Goal: Information Seeking & Learning: Learn about a topic

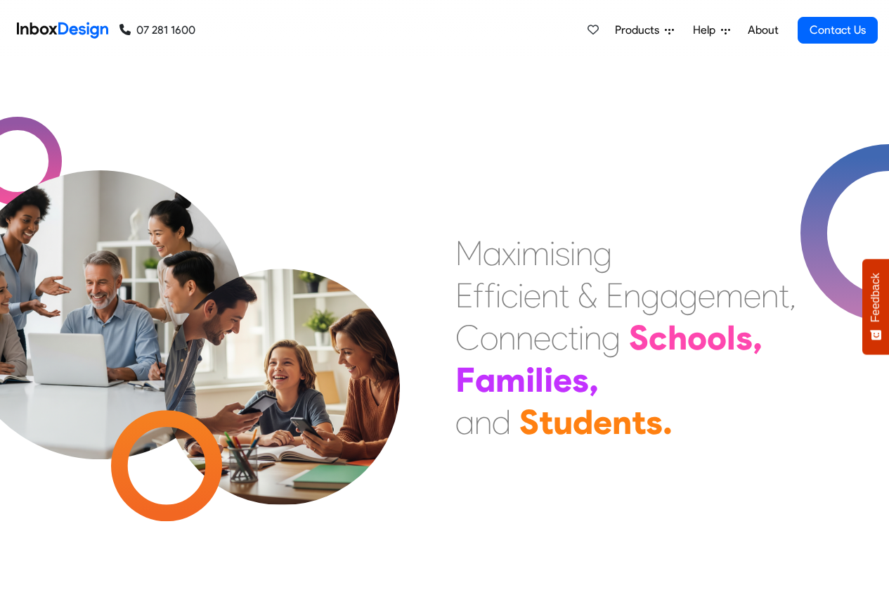
click at [657, 31] on span "Products" at bounding box center [640, 30] width 50 height 17
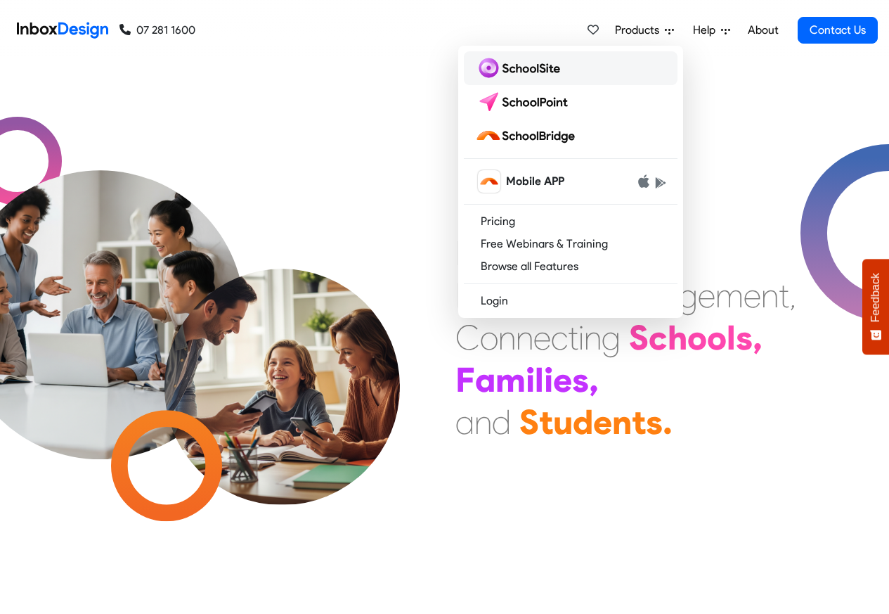
click at [522, 67] on img at bounding box center [520, 68] width 91 height 22
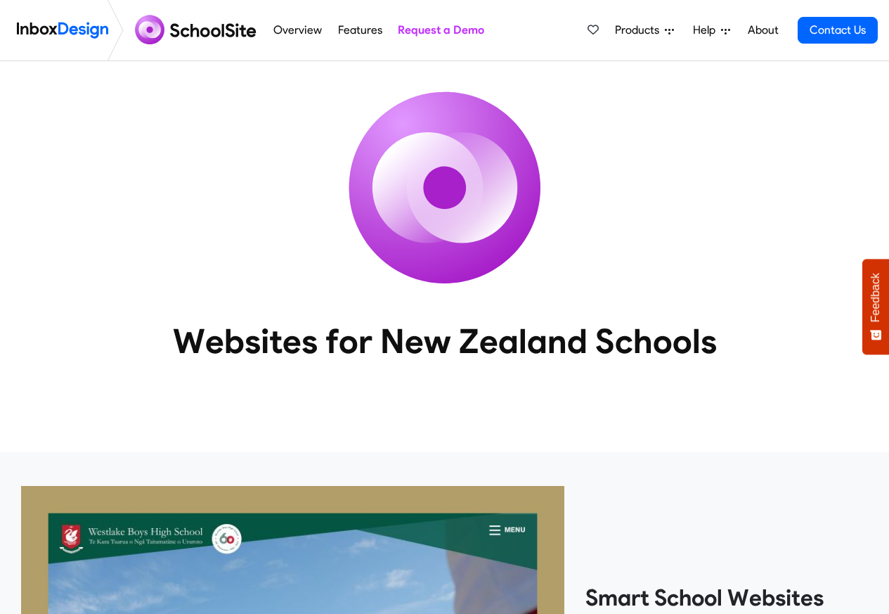
click at [647, 31] on span "Products" at bounding box center [640, 30] width 50 height 17
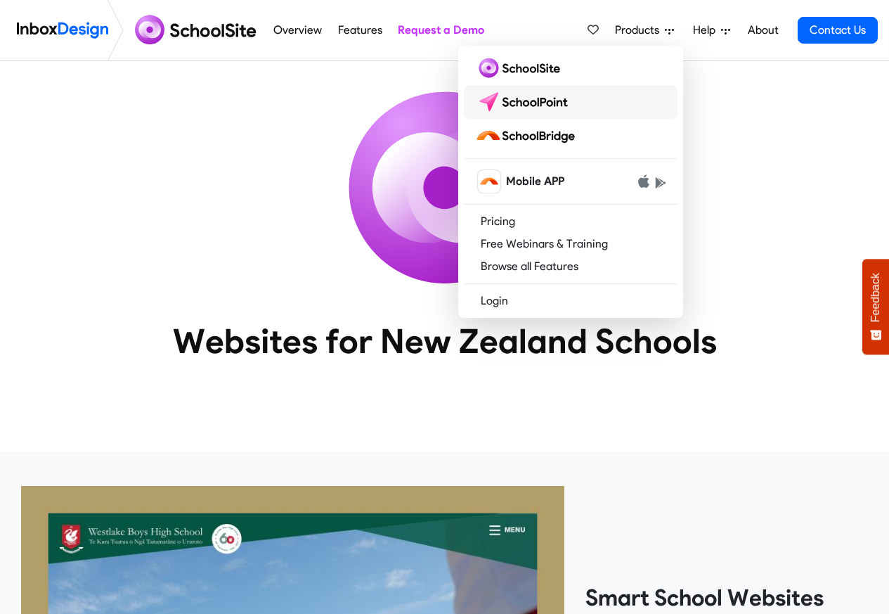
click at [524, 101] on img at bounding box center [524, 102] width 99 height 22
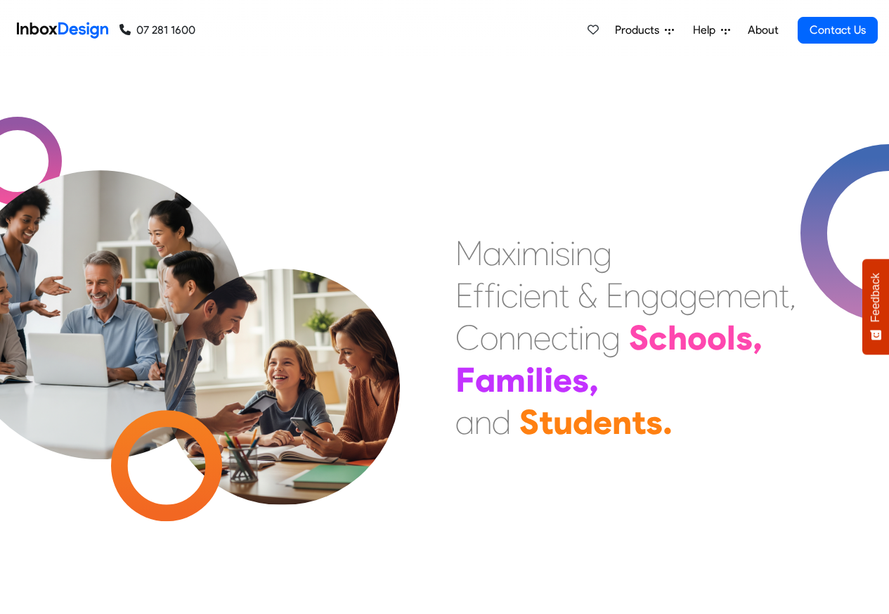
click at [651, 30] on span "Products" at bounding box center [640, 30] width 50 height 17
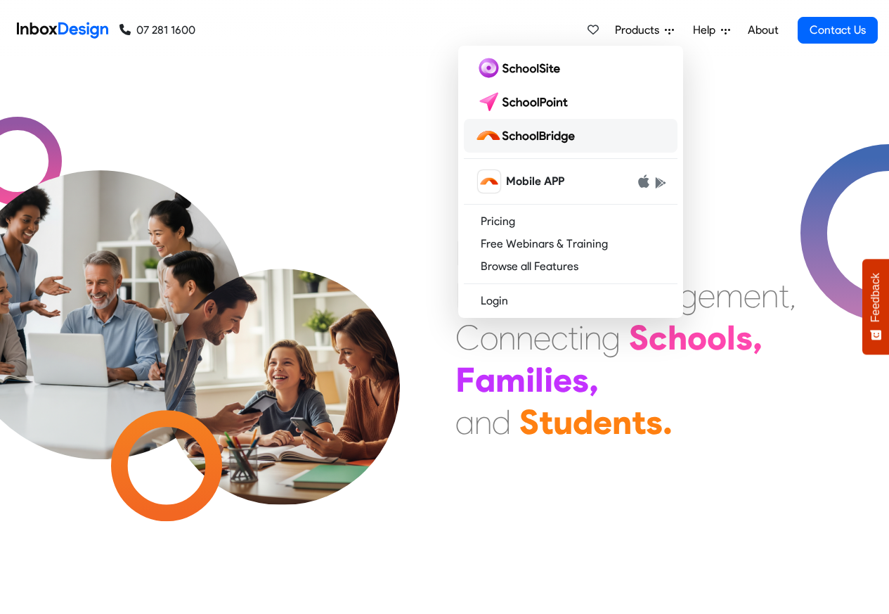
click at [526, 136] on img at bounding box center [527, 135] width 105 height 22
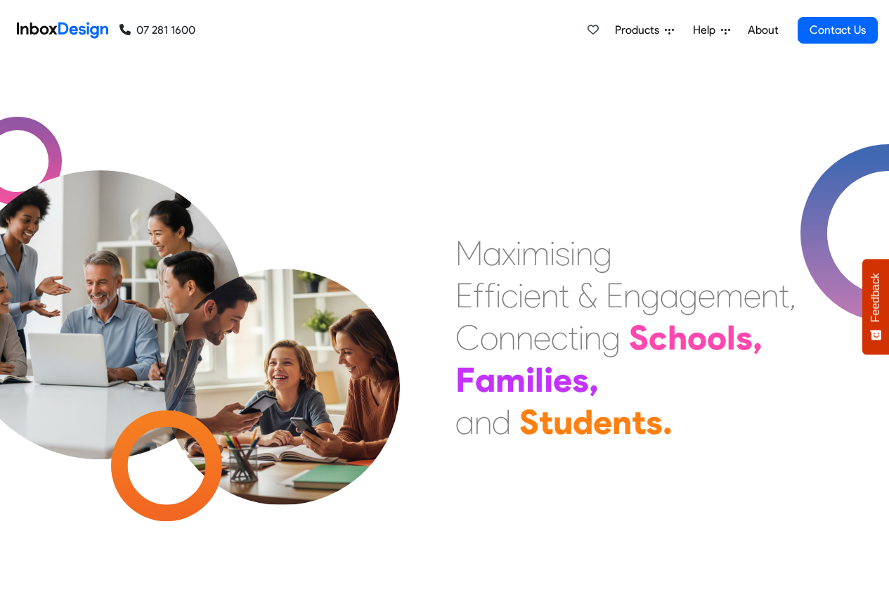
click at [647, 31] on span "Products" at bounding box center [640, 30] width 50 height 17
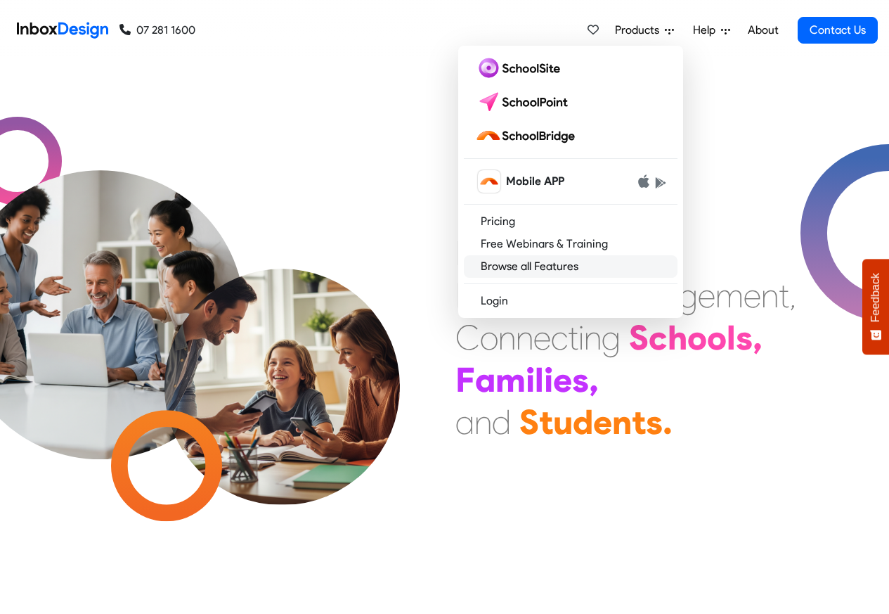
click at [528, 264] on link "Browse all Features" at bounding box center [571, 266] width 214 height 22
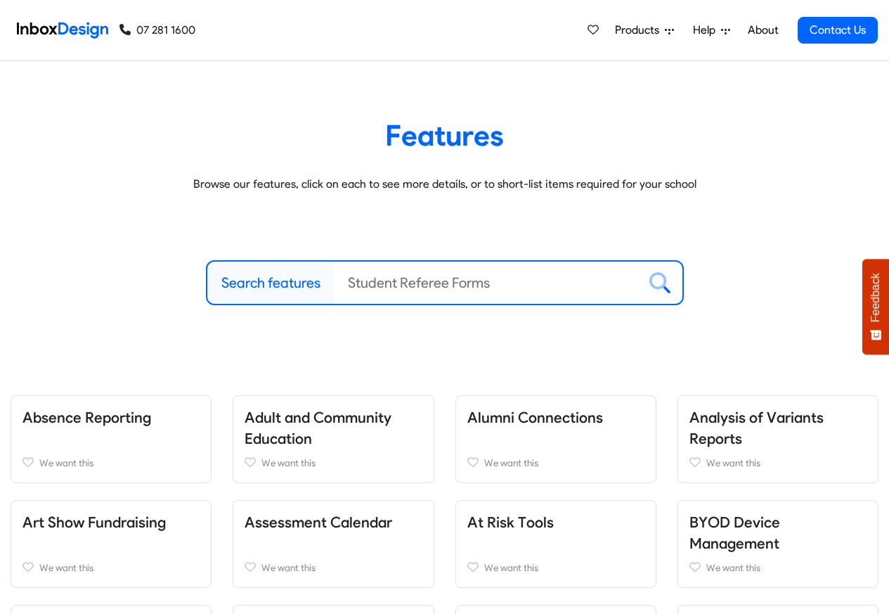
click at [269, 283] on label "Search features" at bounding box center [270, 282] width 99 height 21
click at [334, 283] on input "Search features" at bounding box center [486, 282] width 304 height 42
paste input "SchoolSite SchoolPoint"
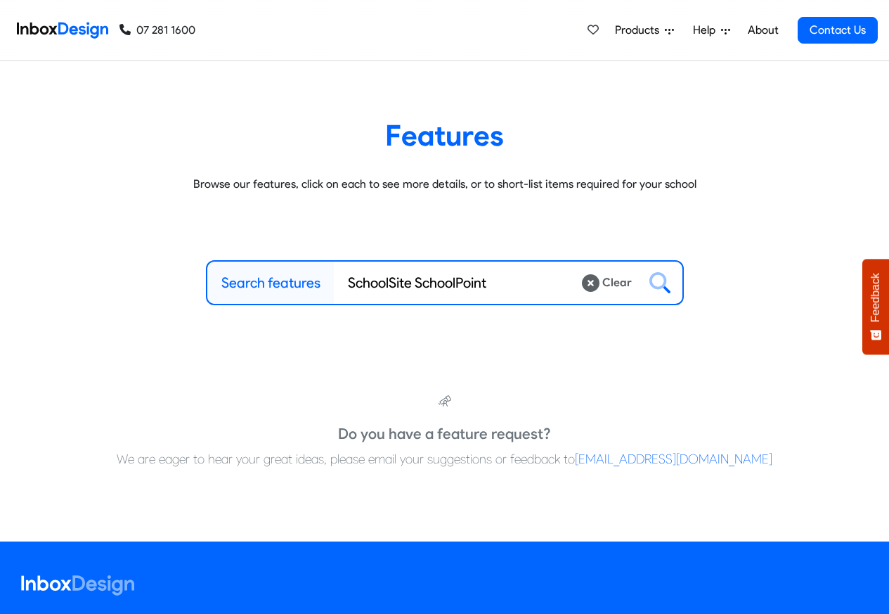
type input "SchoolSite SchoolPoint"
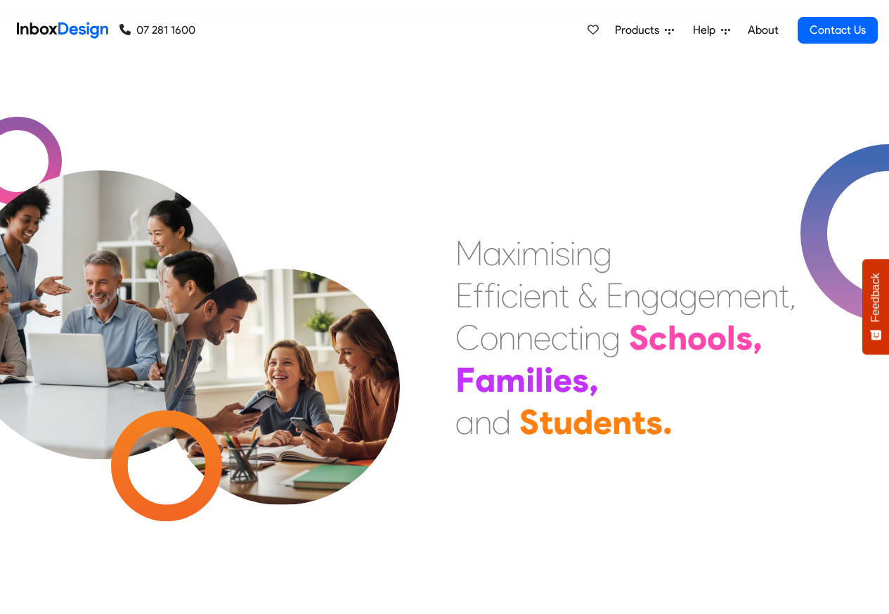
click at [775, 29] on link "About" at bounding box center [763, 30] width 39 height 28
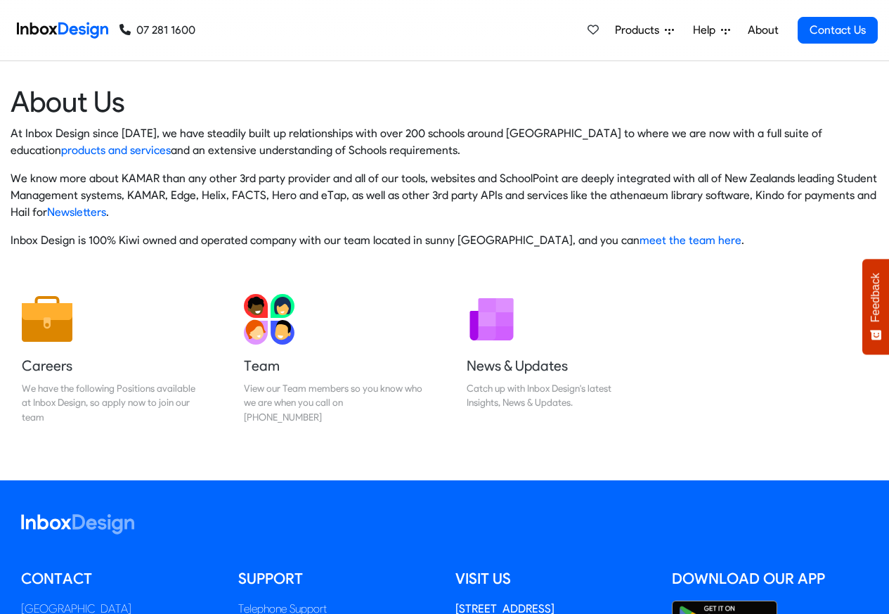
click at [695, 31] on span "Help" at bounding box center [707, 30] width 28 height 17
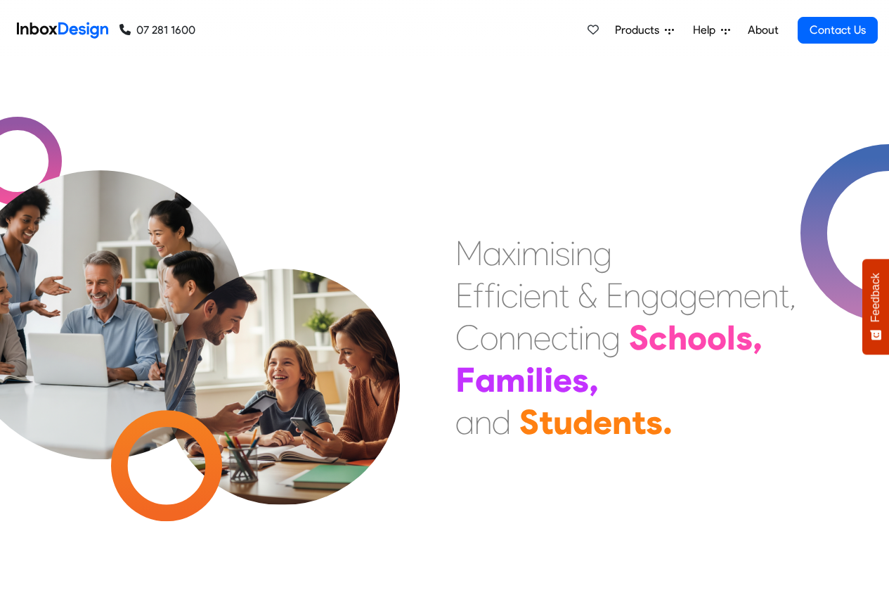
click at [884, 31] on nav "07 281 1600 07 281 1600 Products Mobile APP Pricing Free Webinars & Training Br…" at bounding box center [444, 30] width 889 height 61
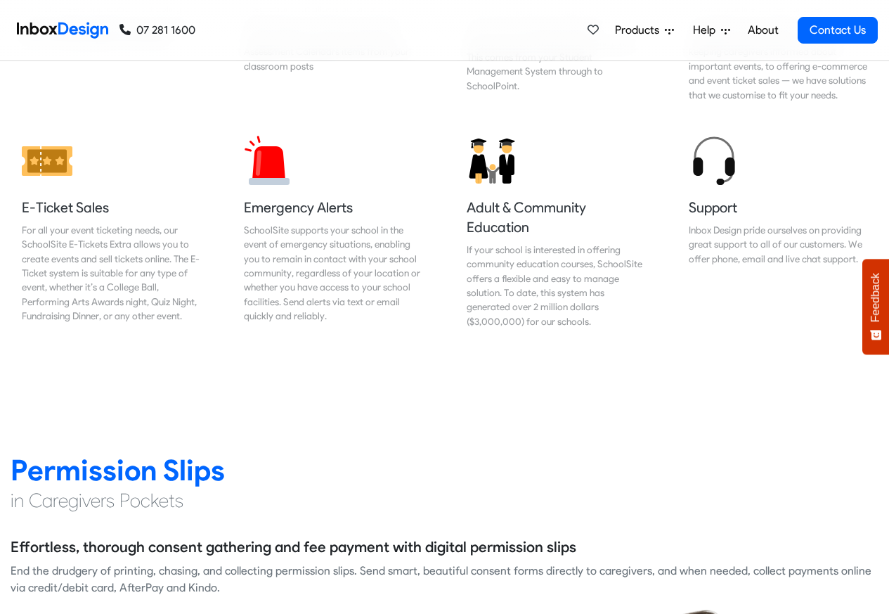
scroll to position [1771, 0]
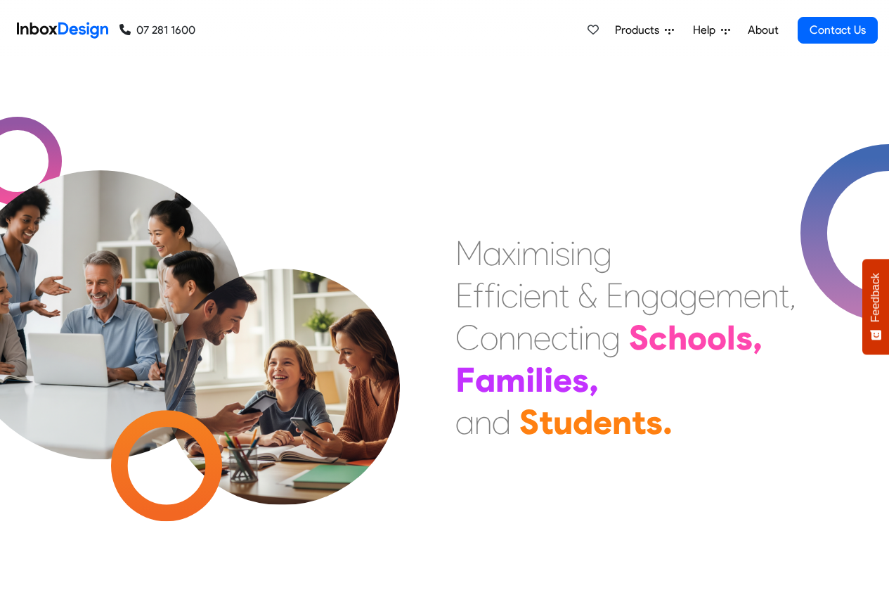
click at [647, 30] on span "Products" at bounding box center [640, 30] width 50 height 17
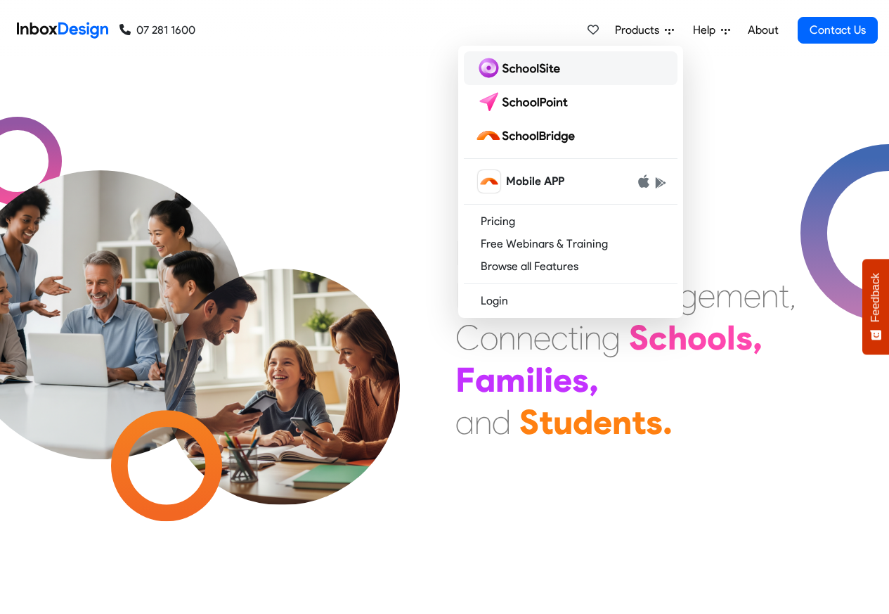
click at [505, 67] on img at bounding box center [520, 68] width 91 height 22
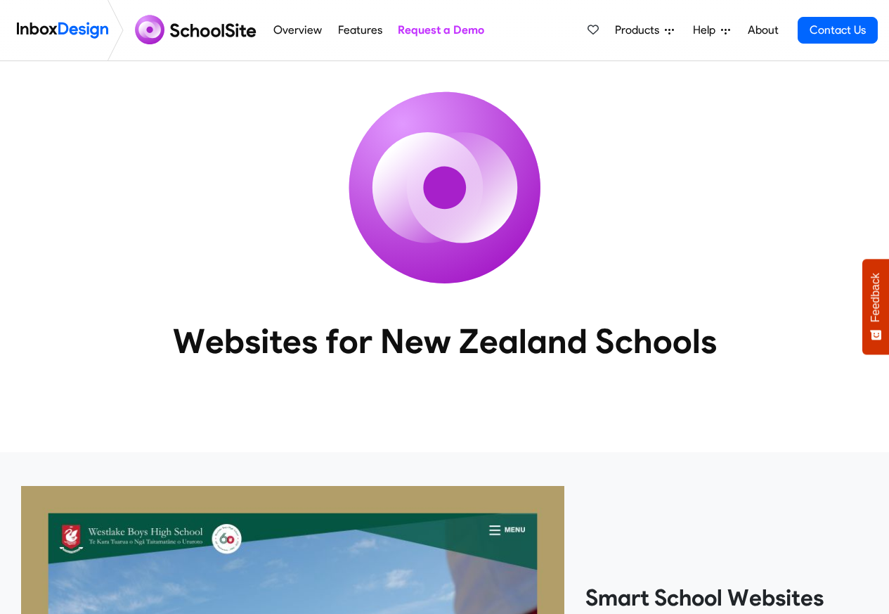
scroll to position [1210, 0]
click at [645, 30] on span "Products" at bounding box center [640, 30] width 50 height 17
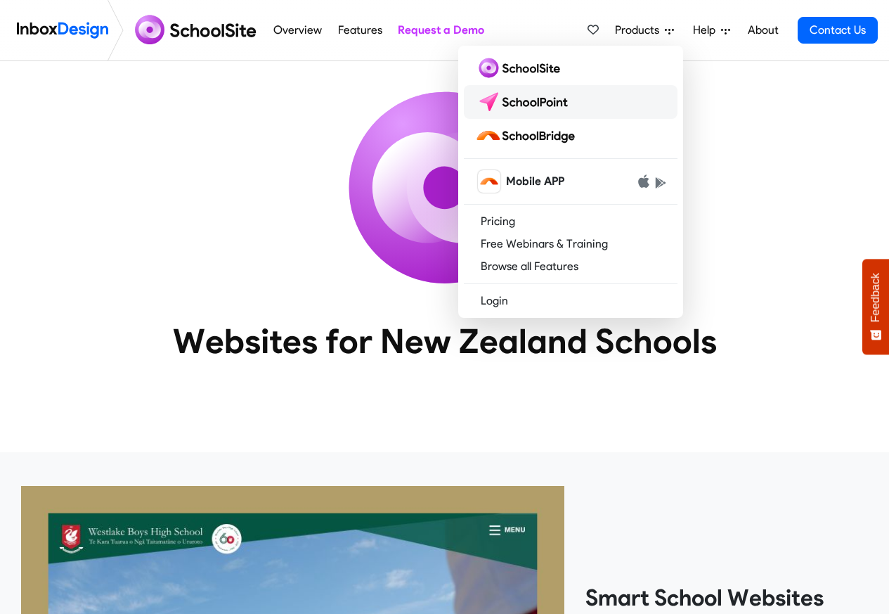
click at [520, 101] on img at bounding box center [524, 102] width 99 height 22
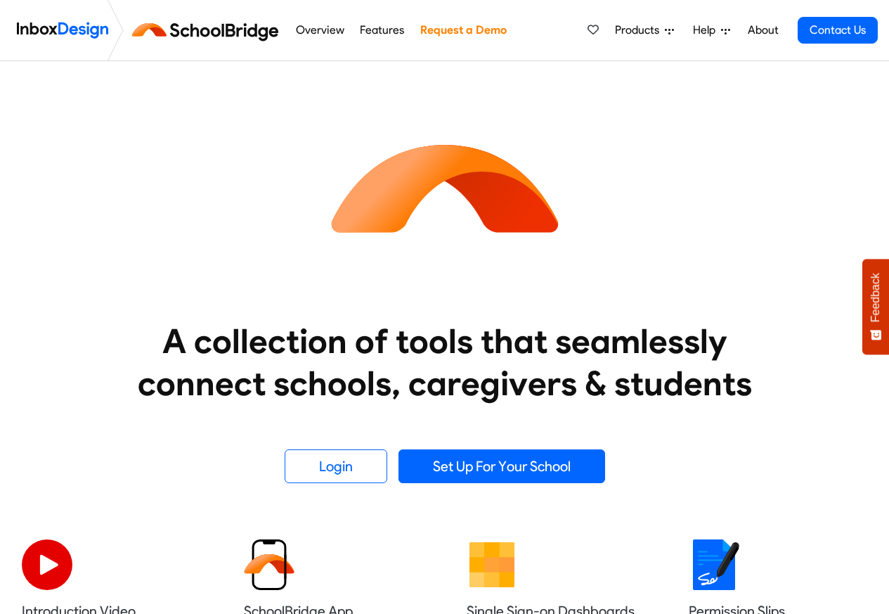
click at [647, 30] on span "Products" at bounding box center [640, 30] width 50 height 17
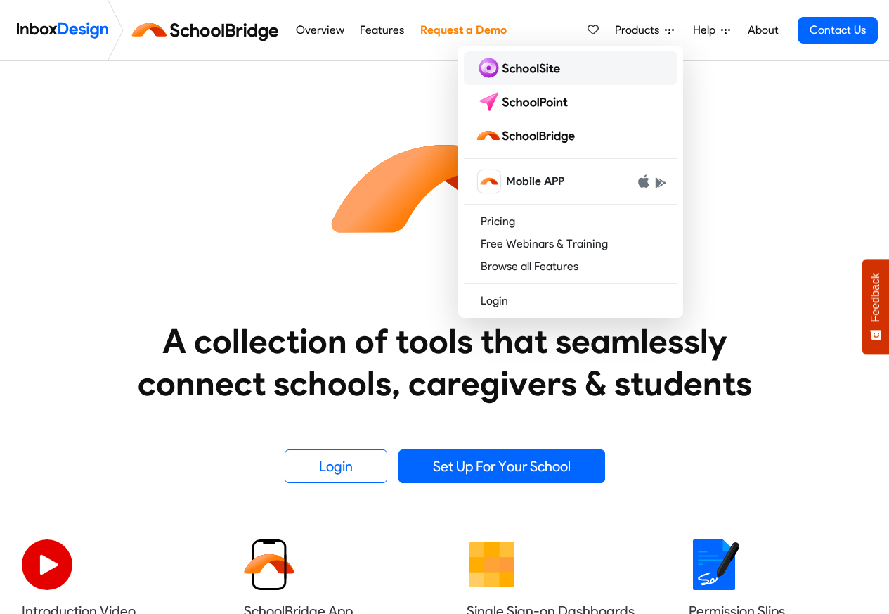
click at [505, 67] on img at bounding box center [520, 68] width 91 height 22
